Goal: Task Accomplishment & Management: Complete application form

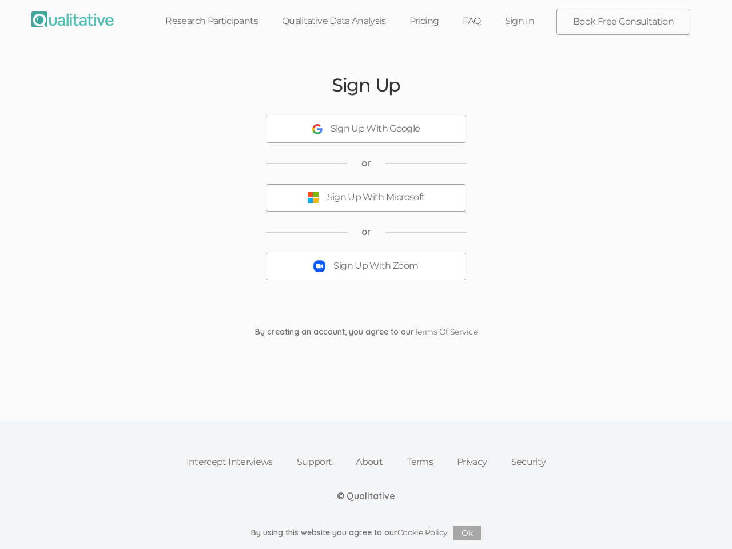
click at [366, 274] on button "Sign Up With Zoom" at bounding box center [366, 266] width 200 height 27
click at [366, 129] on div "Sign Up With Google" at bounding box center [375, 128] width 90 height 13
click at [366, 198] on div "Sign Up With Microsoft" at bounding box center [376, 197] width 98 height 13
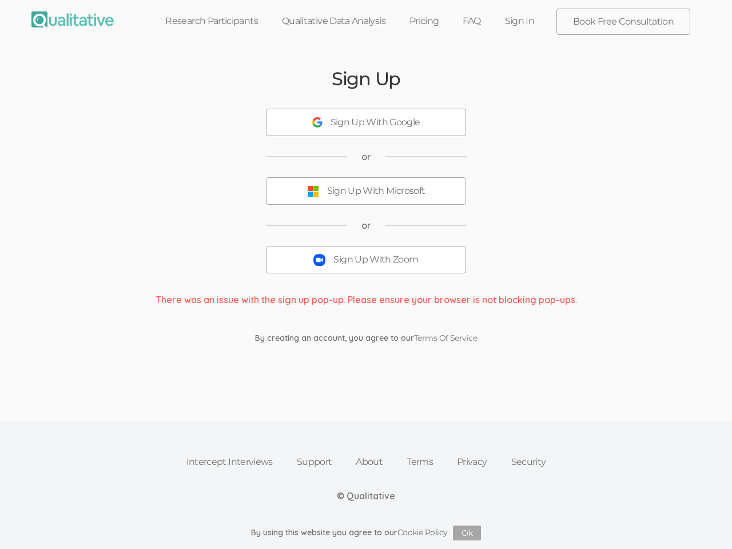
click at [366, 266] on button "Sign Up With Zoom" at bounding box center [366, 259] width 200 height 27
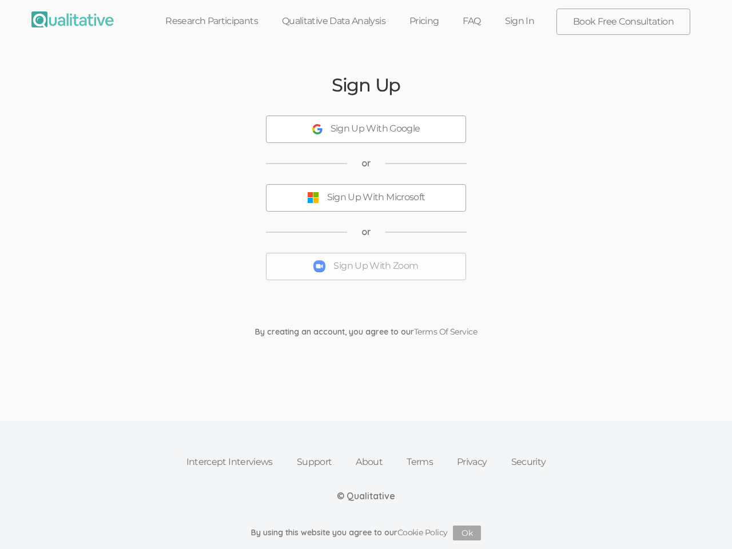
click at [467, 533] on button "Ok" at bounding box center [467, 532] width 28 height 15
